Goal: Information Seeking & Learning: Learn about a topic

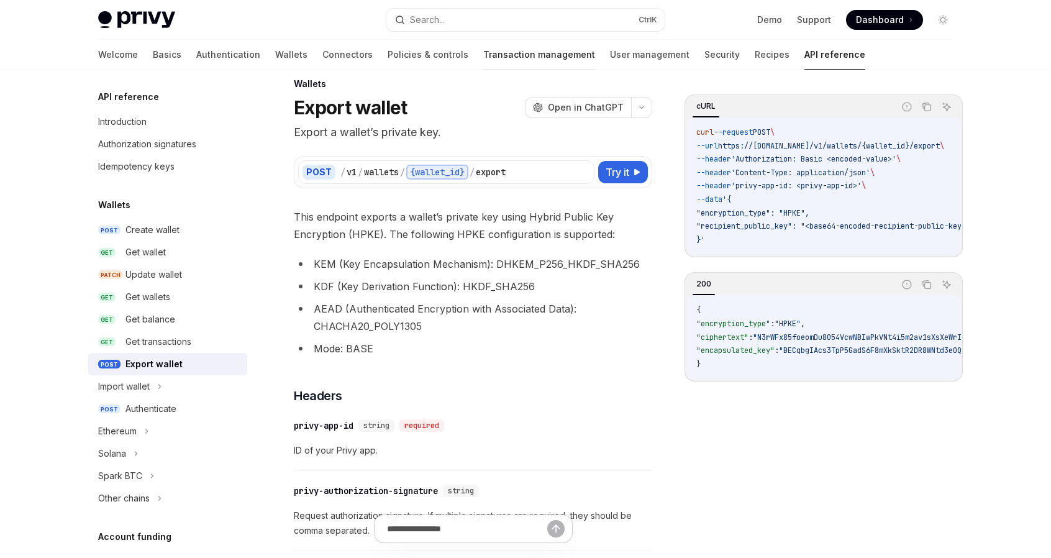
click at [483, 51] on link "Transaction management" at bounding box center [539, 55] width 112 height 30
type textarea "*"
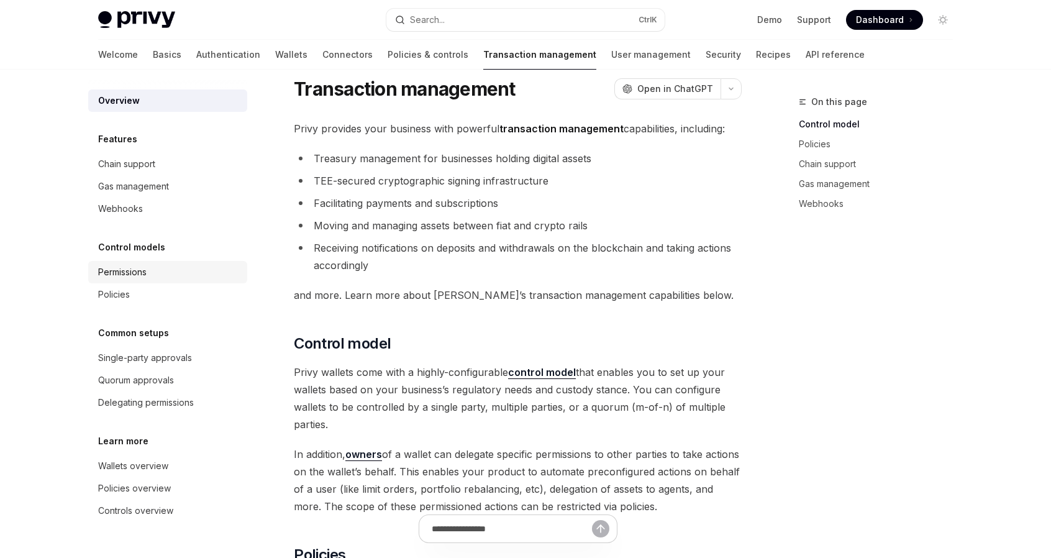
click at [147, 279] on div "Permissions" at bounding box center [122, 272] width 48 height 15
click at [124, 275] on div "Permissions" at bounding box center [122, 272] width 48 height 15
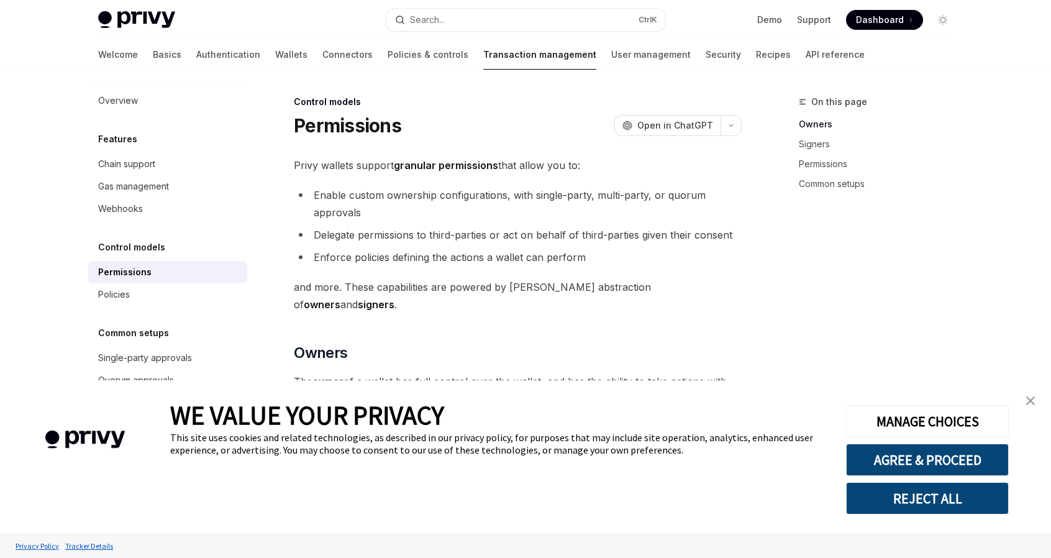
type textarea "*"
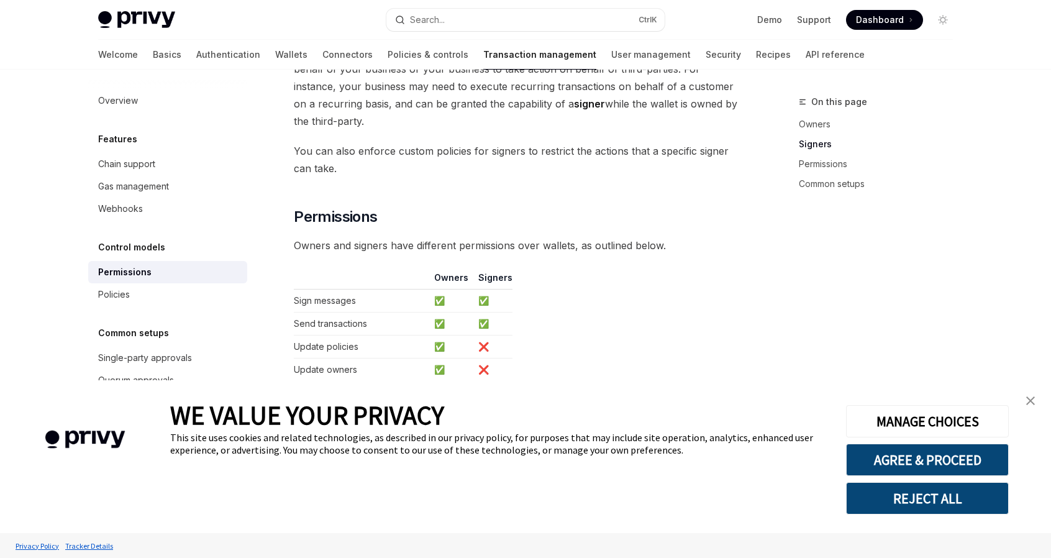
scroll to position [559, 0]
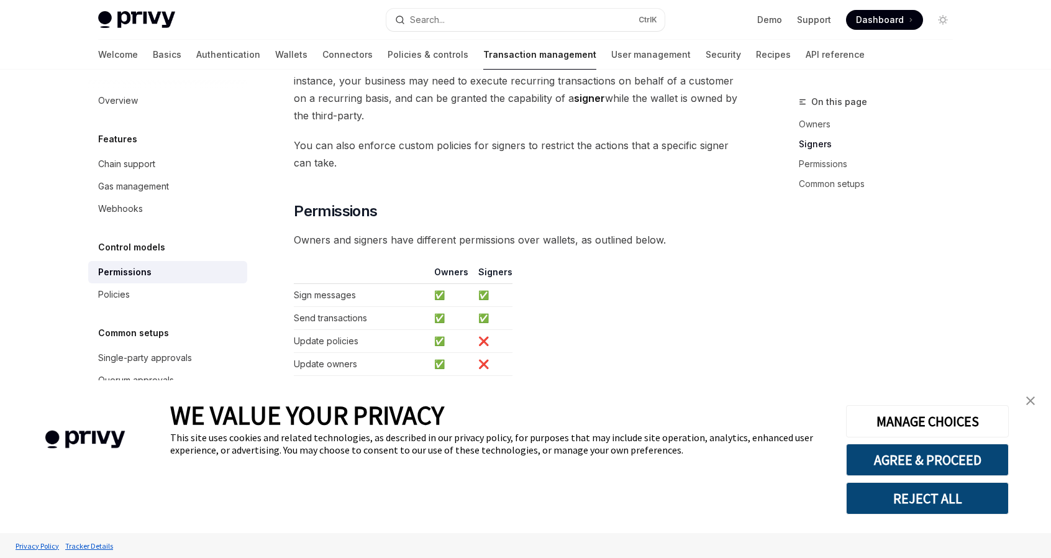
click at [1034, 401] on img "close banner" at bounding box center [1030, 400] width 9 height 9
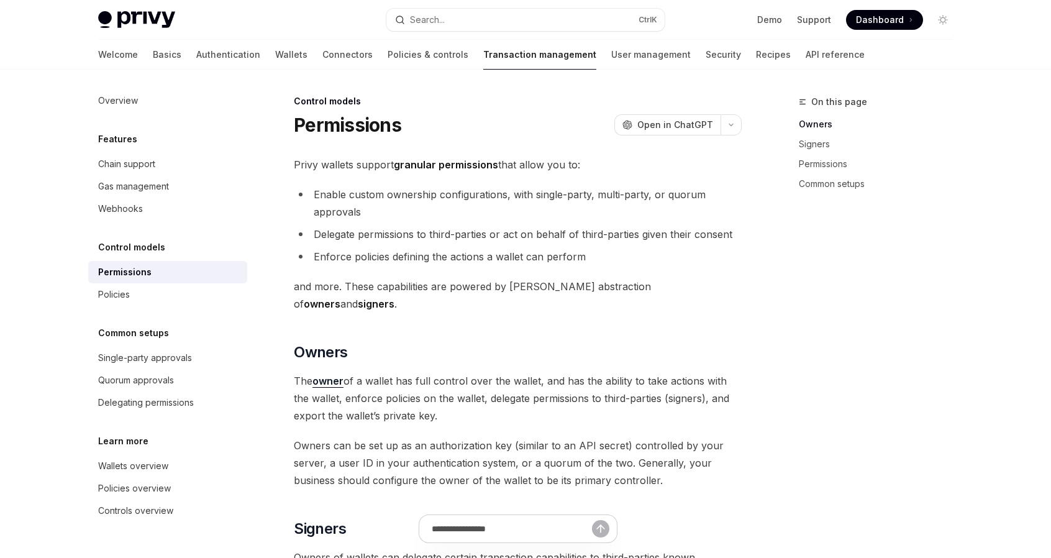
scroll to position [0, 0]
click at [823, 141] on link "Signers" at bounding box center [881, 144] width 164 height 20
